Goal: Task Accomplishment & Management: Use online tool/utility

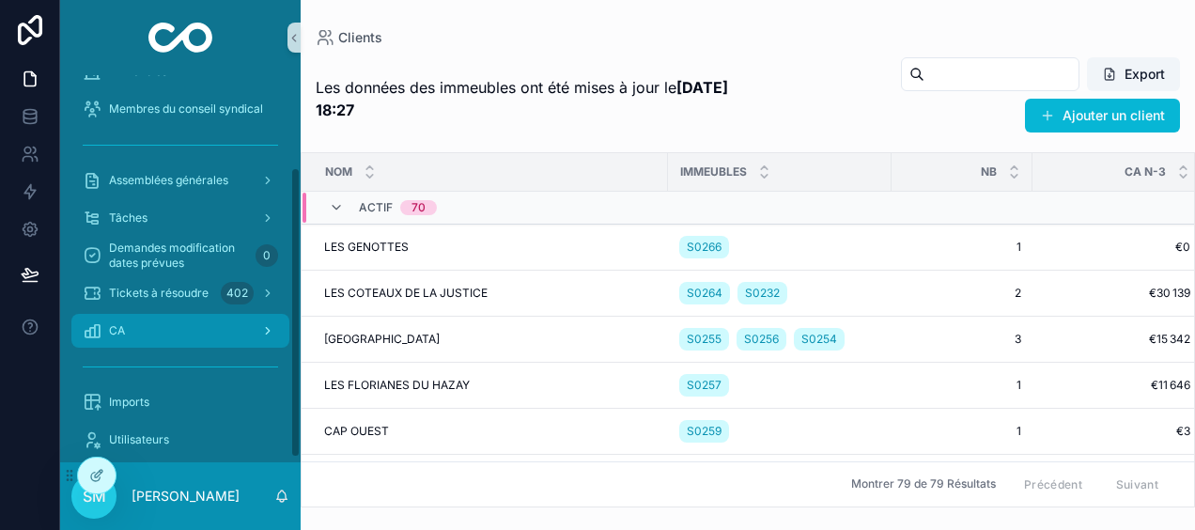
scroll to position [128, 0]
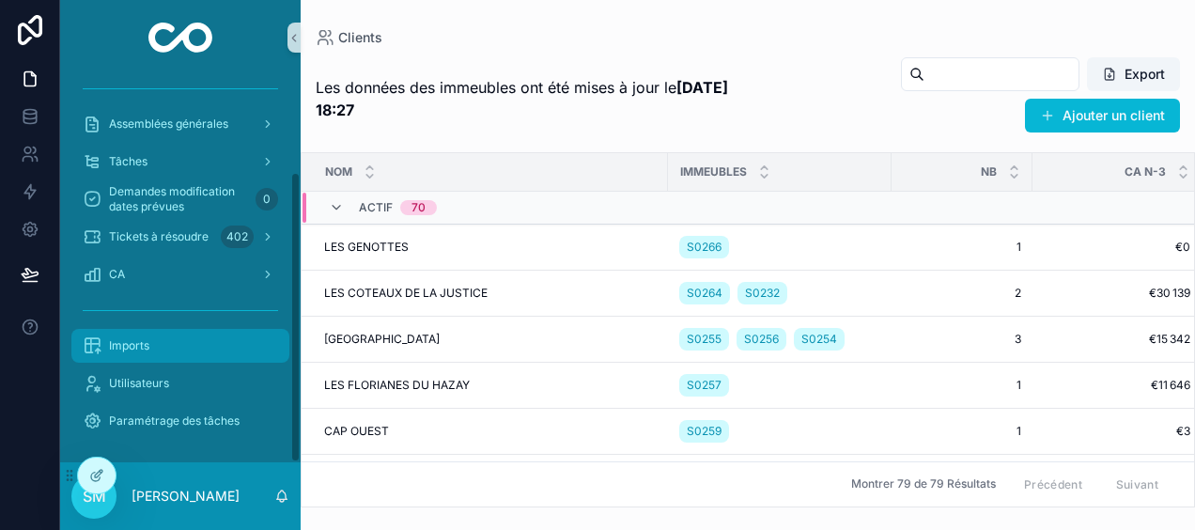
click at [146, 351] on span "Imports" at bounding box center [129, 345] width 40 height 15
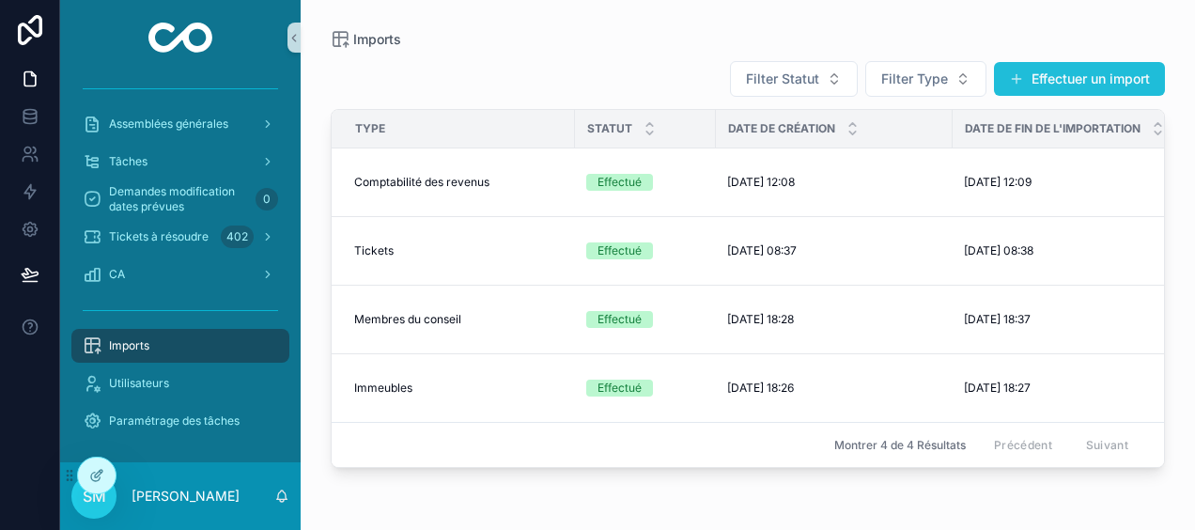
click at [1031, 81] on button "Effectuer un import" at bounding box center [1079, 79] width 171 height 34
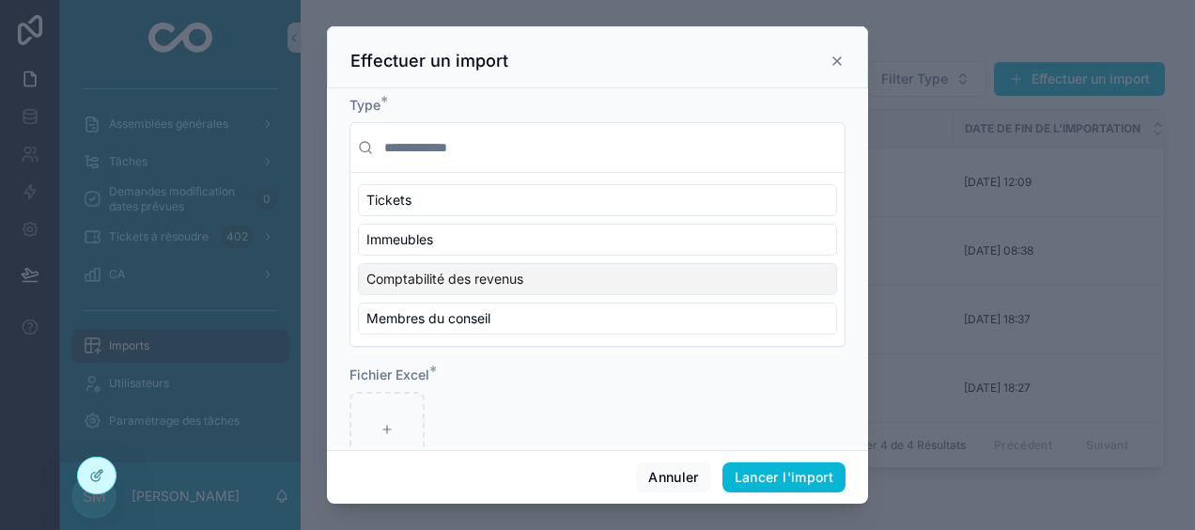
click at [550, 270] on div "Comptabilité des revenus" at bounding box center [597, 279] width 479 height 32
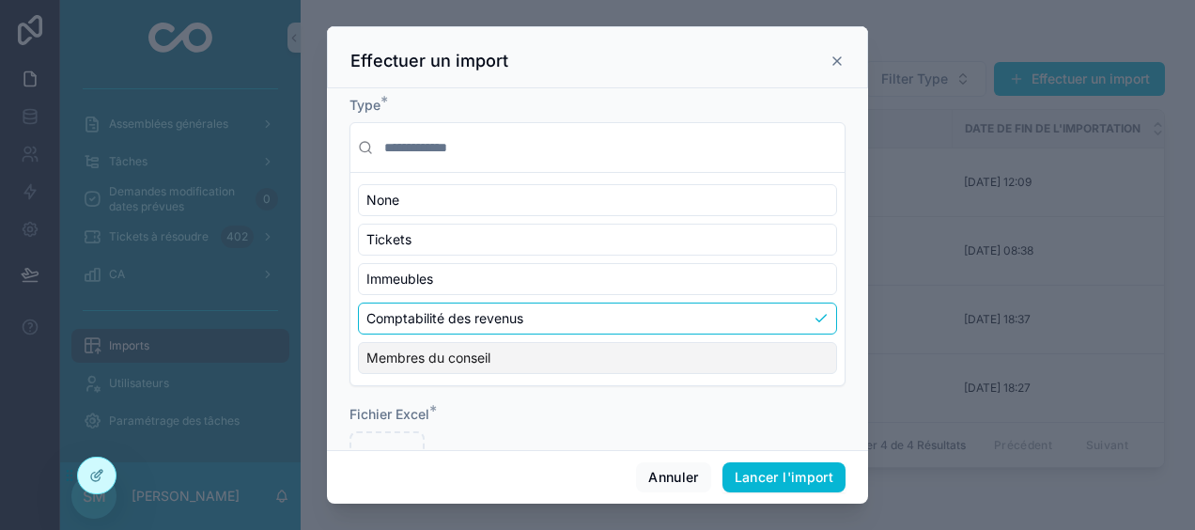
scroll to position [85, 0]
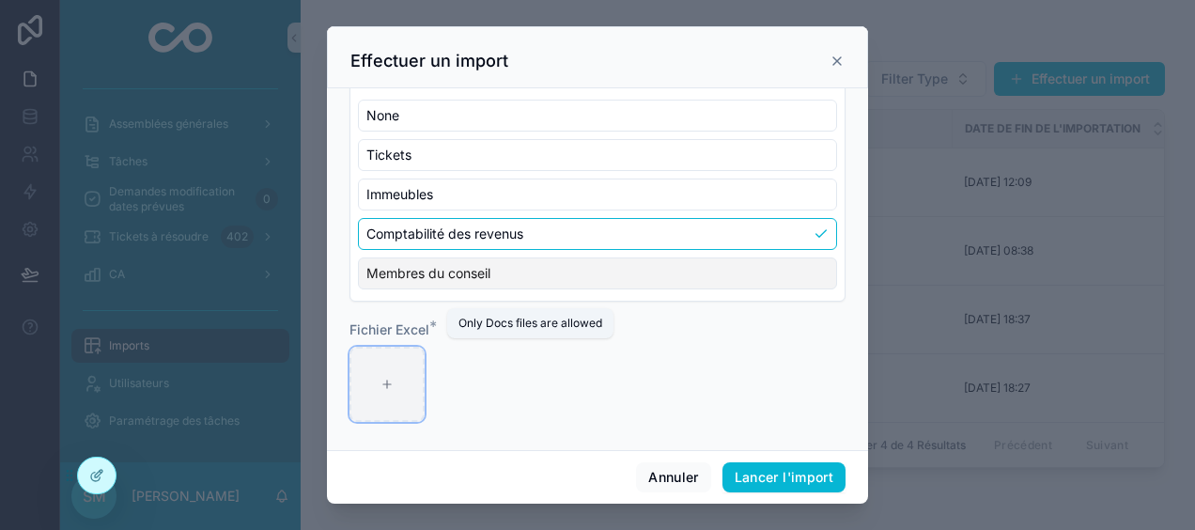
click at [404, 368] on div at bounding box center [386, 384] width 75 height 75
type input "**********"
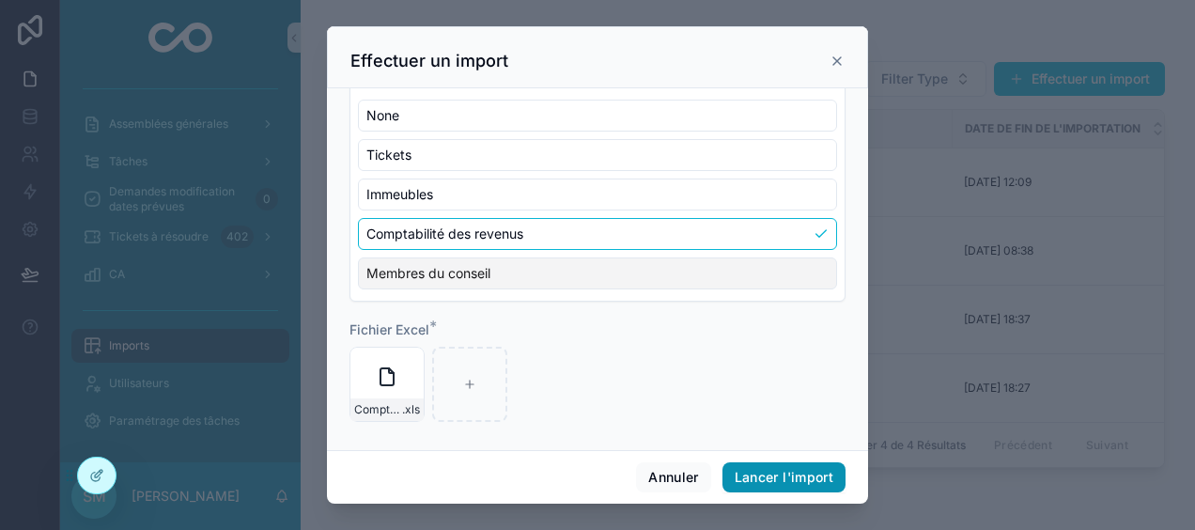
click at [836, 483] on button "Lancer l'import" at bounding box center [783, 477] width 123 height 30
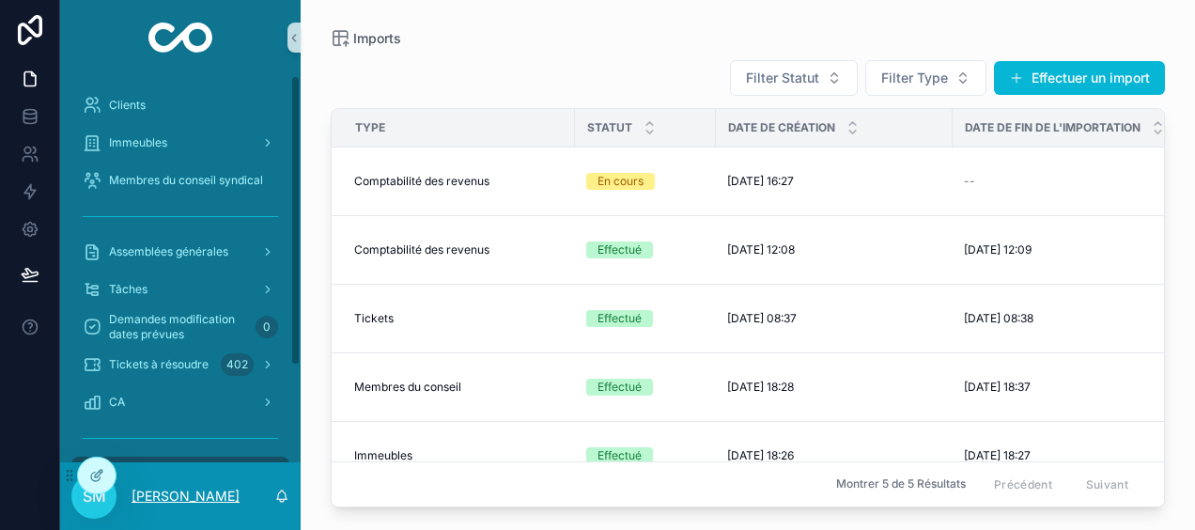
click at [168, 492] on p "[PERSON_NAME]" at bounding box center [185, 495] width 108 height 19
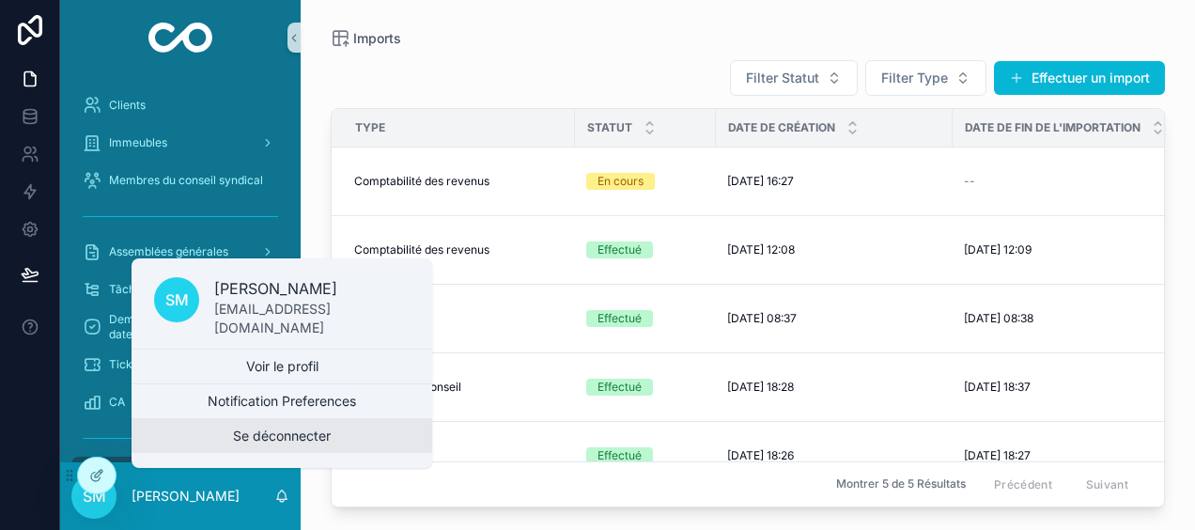
click at [255, 437] on button "Se déconnecter" at bounding box center [281, 436] width 301 height 34
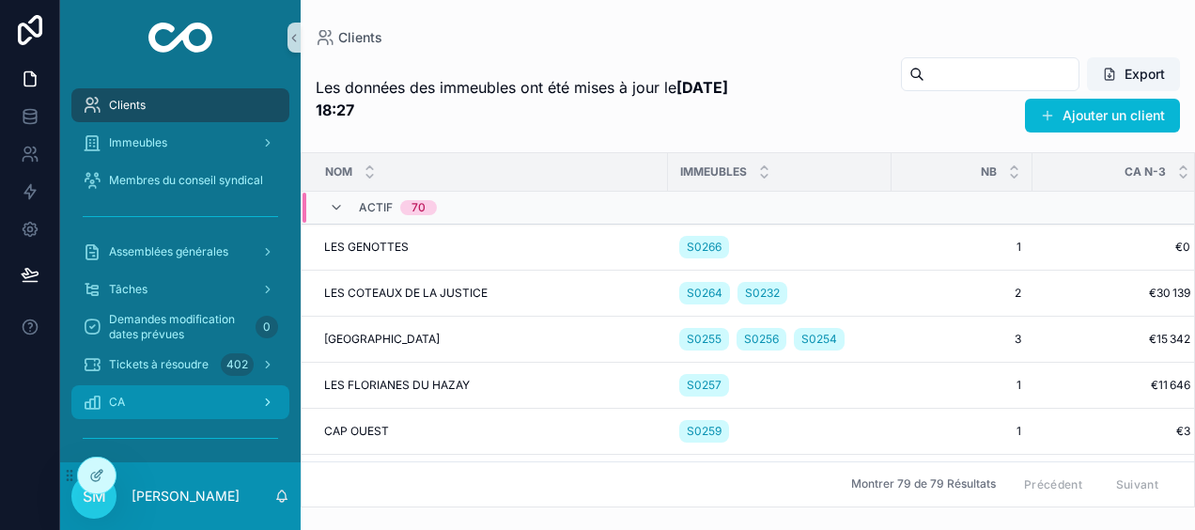
click at [183, 394] on div "CA" at bounding box center [180, 402] width 195 height 30
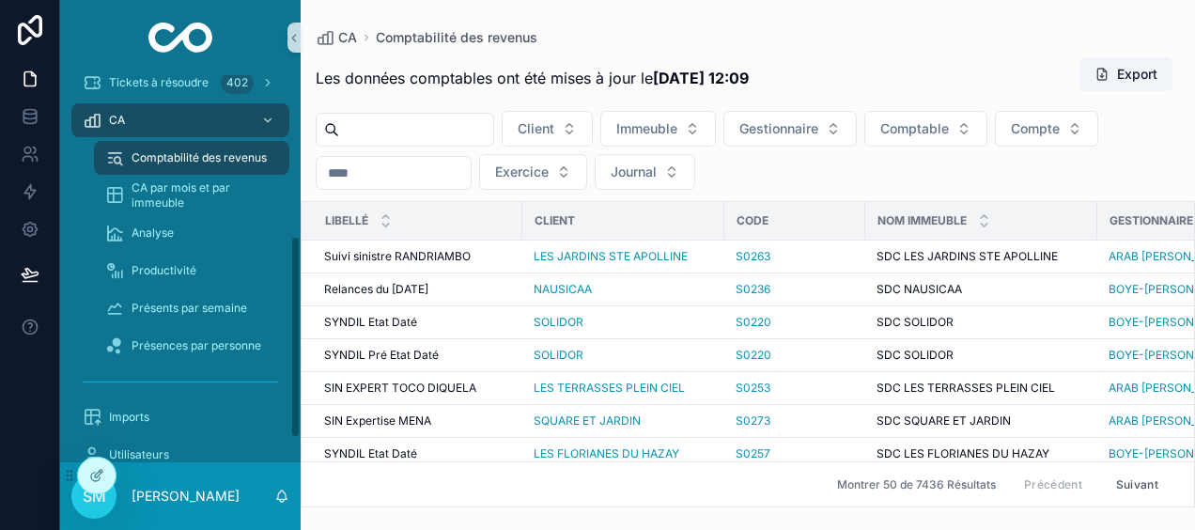
scroll to position [353, 0]
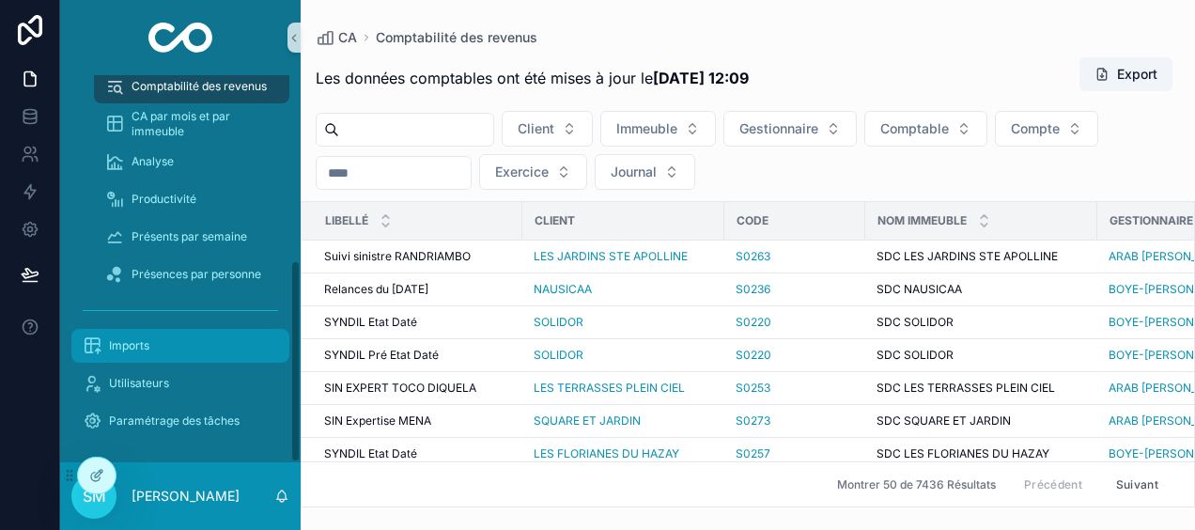
click at [177, 341] on div "Imports" at bounding box center [180, 346] width 195 height 30
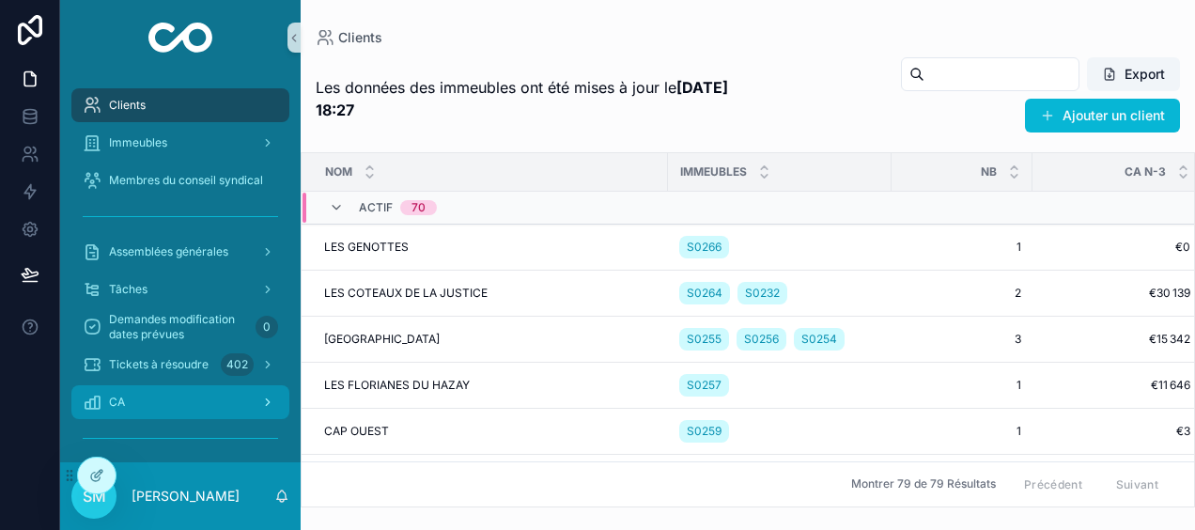
click at [127, 397] on div "CA" at bounding box center [180, 402] width 195 height 30
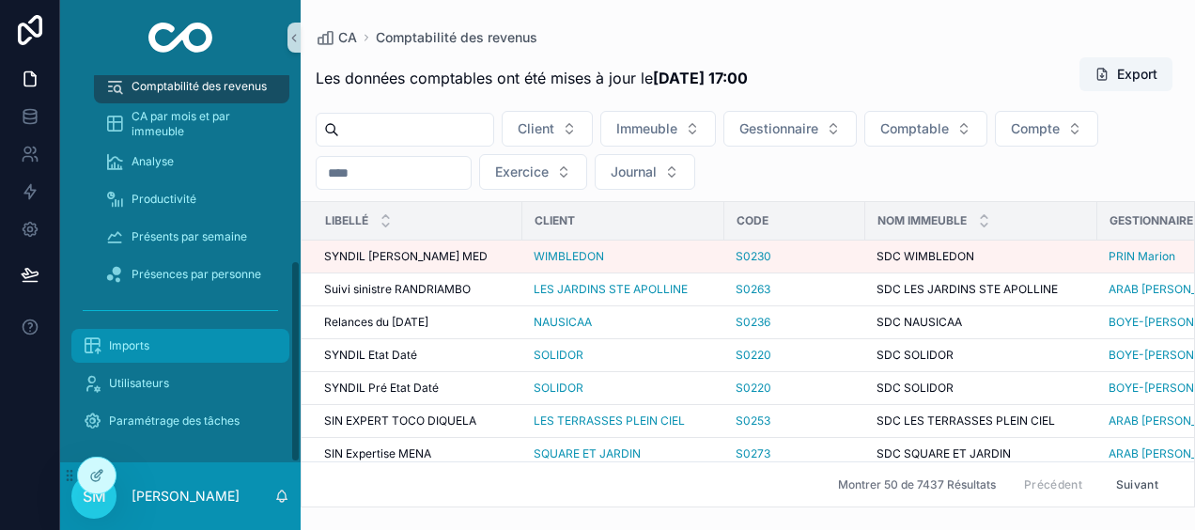
click at [156, 344] on div "Imports" at bounding box center [180, 346] width 195 height 30
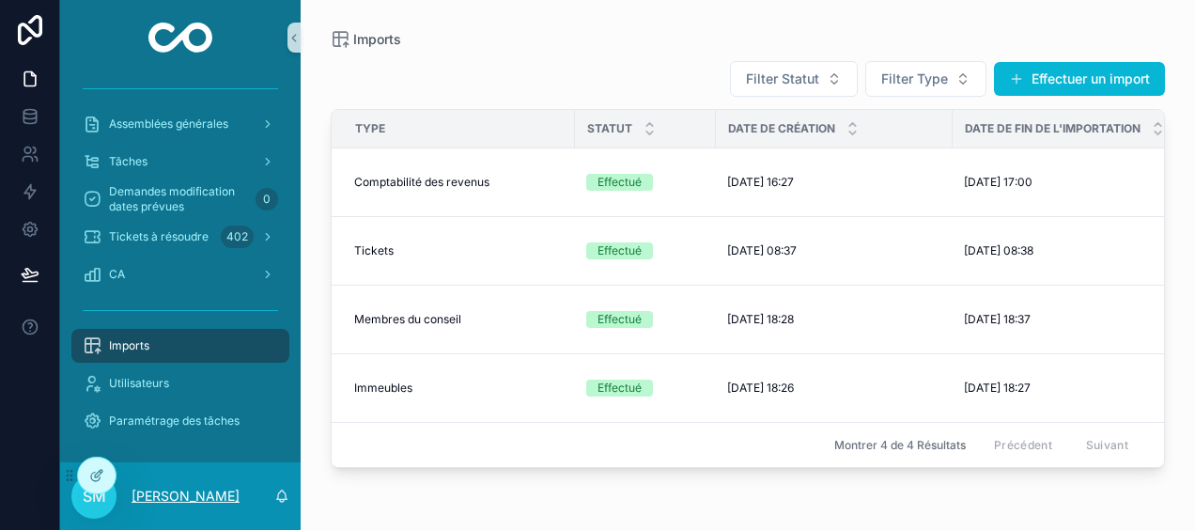
click at [143, 496] on p "[PERSON_NAME]" at bounding box center [185, 495] width 108 height 19
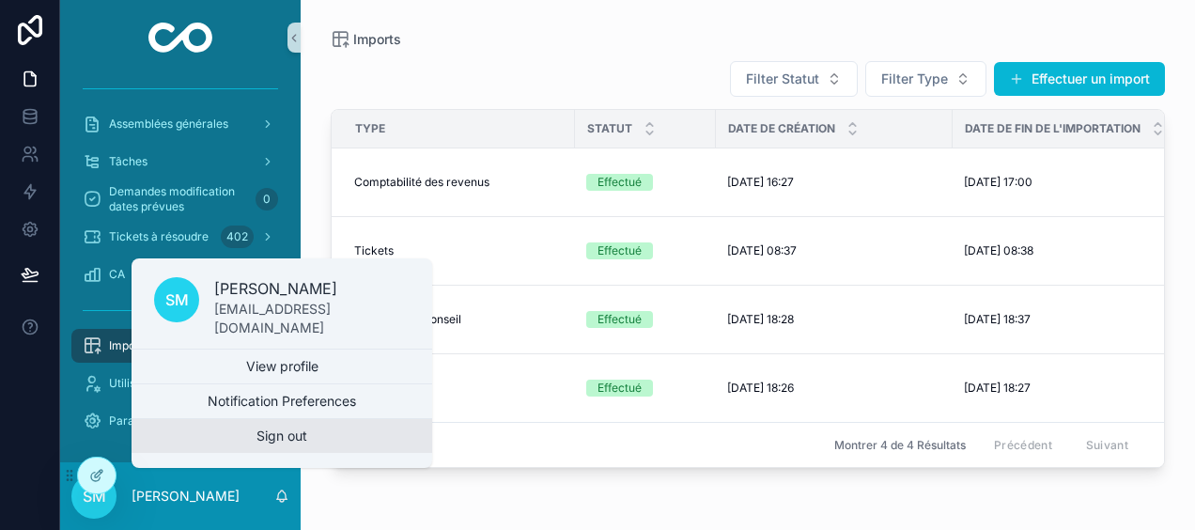
click at [197, 429] on button "Sign out" at bounding box center [281, 436] width 301 height 34
